Goal: Navigation & Orientation: Go to known website

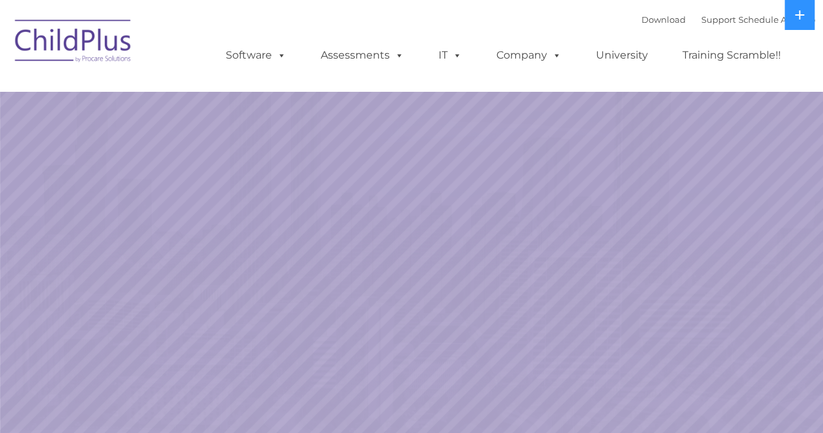
select select "MEDIUM"
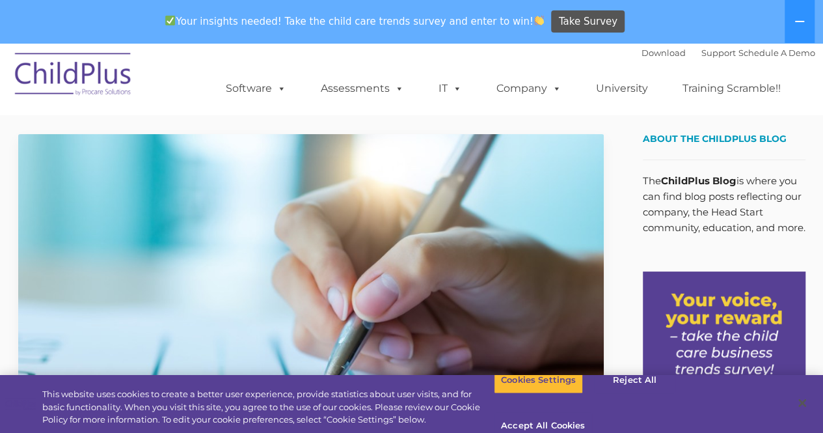
click at [87, 79] on img at bounding box center [73, 76] width 130 height 65
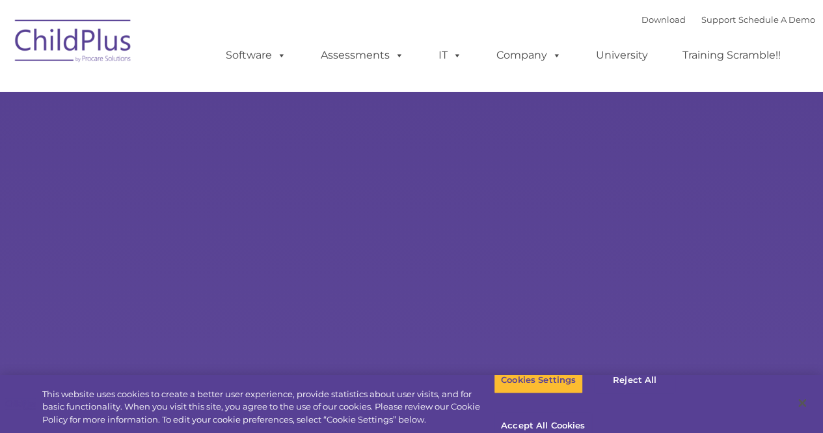
select select "MEDIUM"
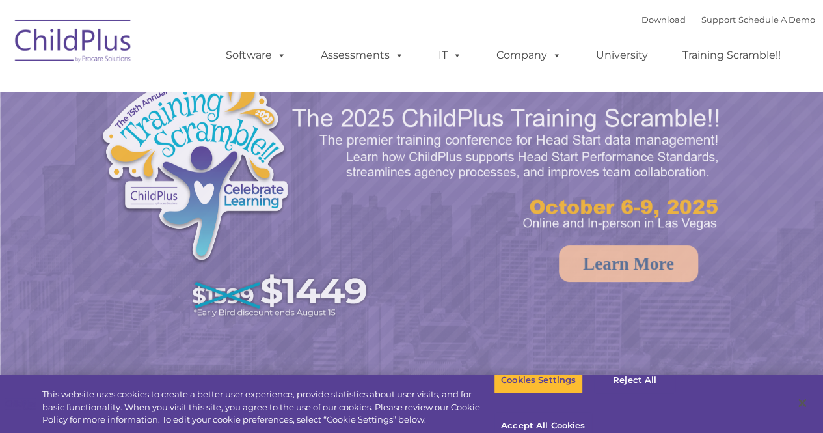
select select "MEDIUM"
